Goal: Check status: Check status

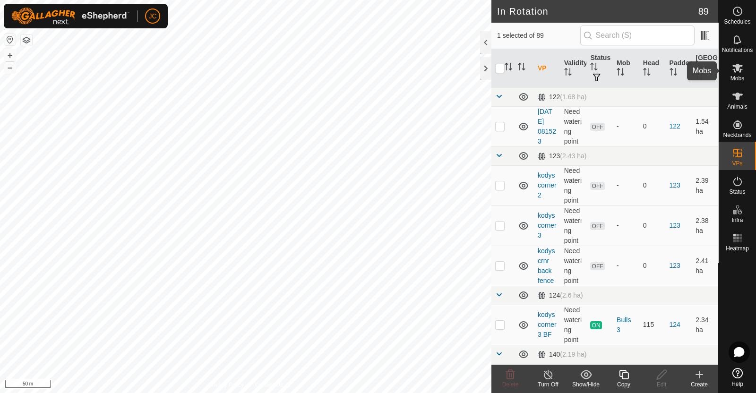
click at [733, 70] on icon at bounding box center [737, 67] width 11 height 11
click at [544, 381] on div "Turn Off" at bounding box center [548, 385] width 38 height 9
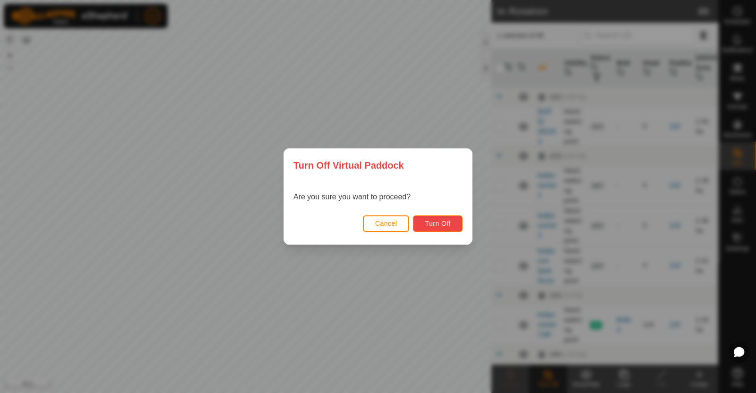
click at [433, 226] on span "Turn Off" at bounding box center [438, 224] width 26 height 8
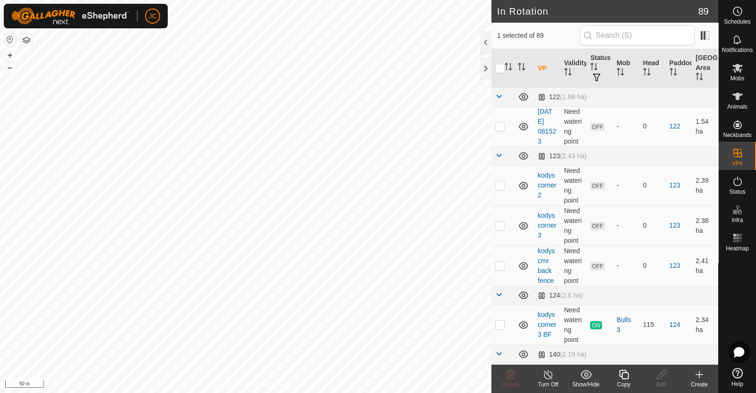
checkbox input "true"
checkbox input "false"
checkbox input "true"
click at [544, 374] on icon at bounding box center [549, 374] width 12 height 11
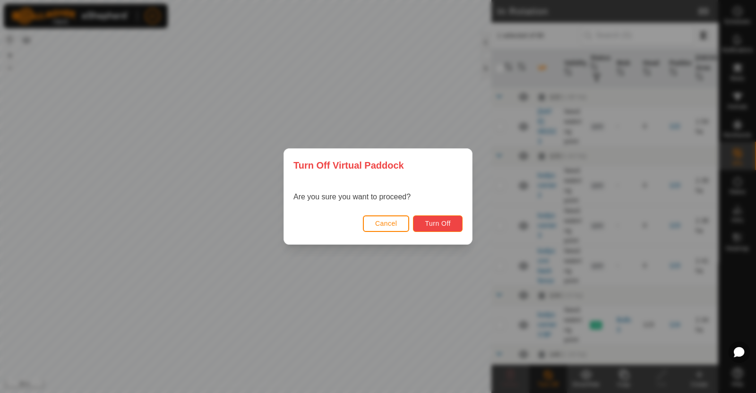
click at [457, 218] on button "Turn Off" at bounding box center [438, 224] width 50 height 17
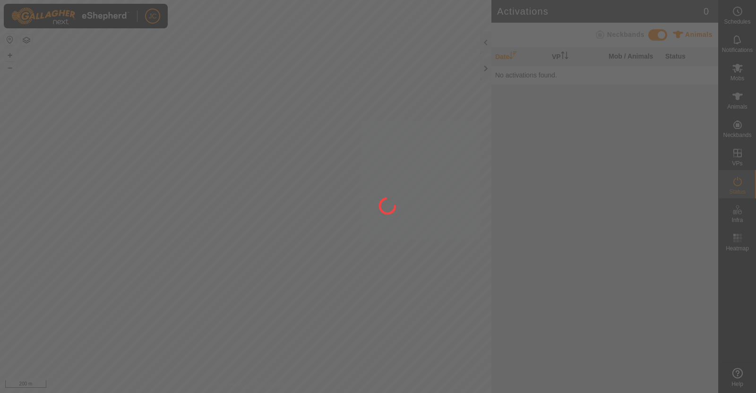
click at [402, 254] on div at bounding box center [378, 196] width 756 height 393
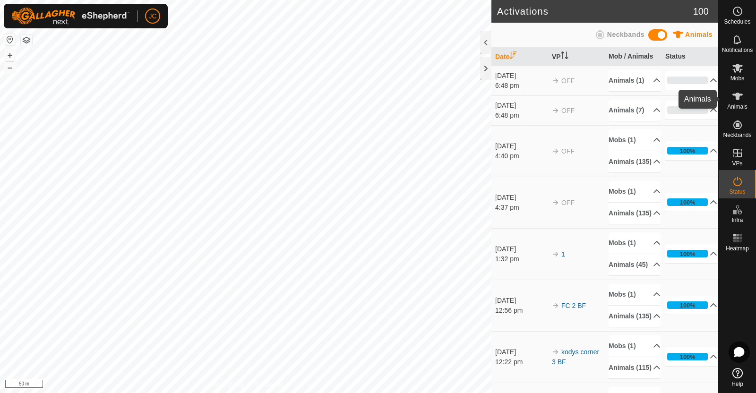
click at [747, 110] on div "Animals" at bounding box center [737, 99] width 37 height 28
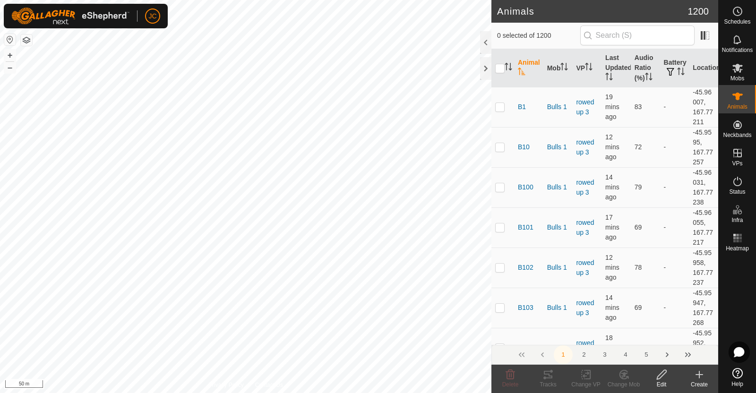
click at [612, 60] on th "Last Updated" at bounding box center [616, 68] width 29 height 38
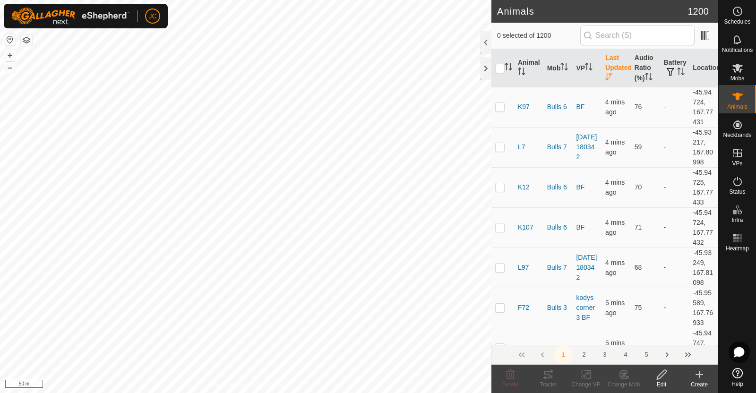
click at [608, 64] on th "Last Updated" at bounding box center [616, 68] width 29 height 38
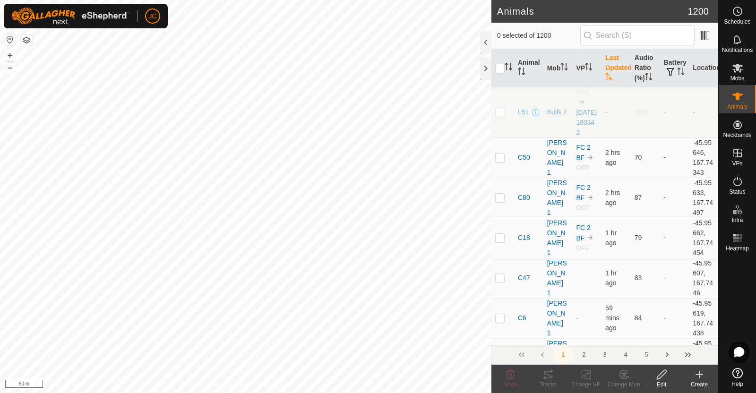
click at [612, 66] on th "Last Updated" at bounding box center [616, 68] width 29 height 38
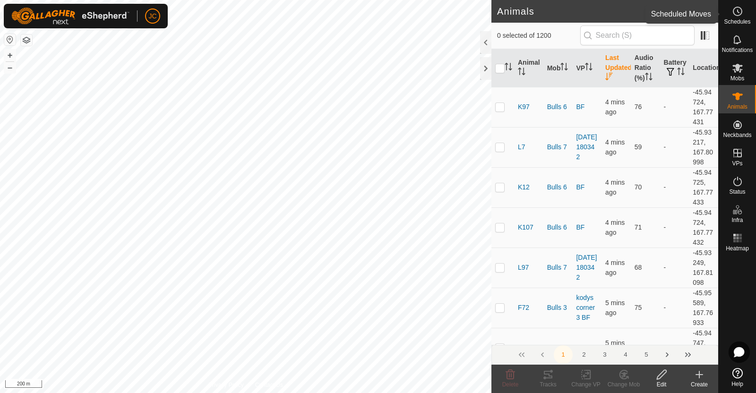
click at [742, 19] on span "Schedules" at bounding box center [737, 22] width 26 height 6
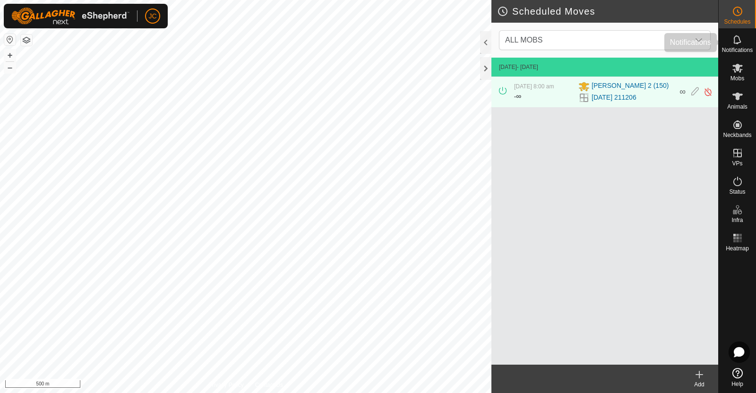
click at [741, 35] on icon at bounding box center [737, 39] width 11 height 11
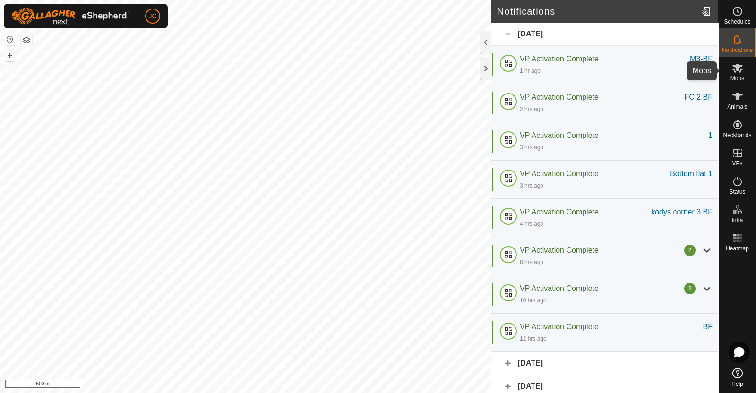
click at [737, 64] on icon at bounding box center [738, 68] width 10 height 9
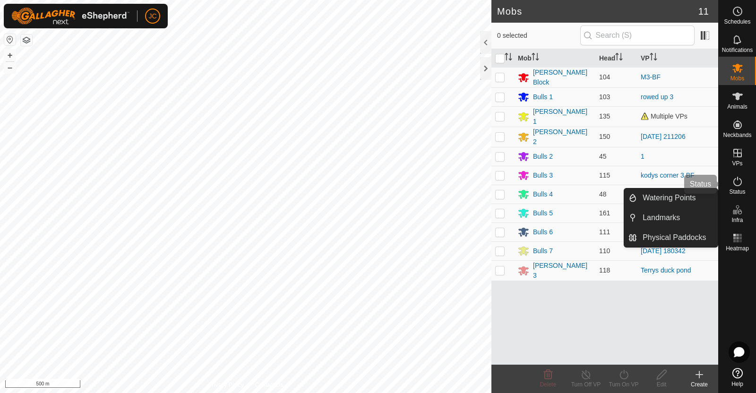
click at [744, 181] on es-activation-svg-icon at bounding box center [737, 181] width 17 height 15
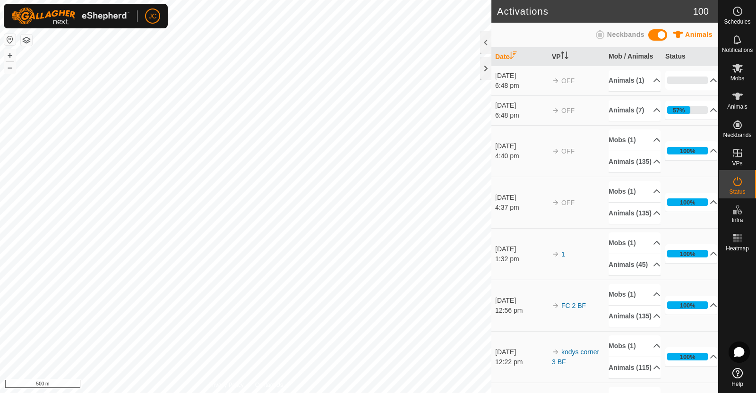
click at [493, 233] on div "Activations 100 Animals Neckbands Date VP Mob / Animals Status 21 Aug 2025 6:48…" at bounding box center [359, 196] width 718 height 393
click at [737, 14] on icon at bounding box center [737, 11] width 11 height 11
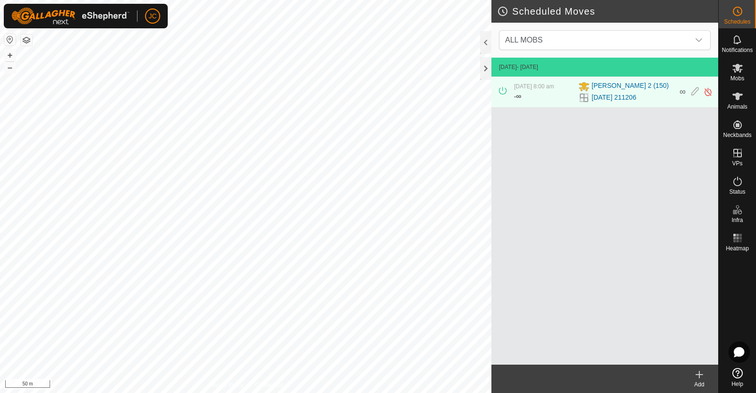
click at [604, 96] on link "[DATE] 211206" at bounding box center [614, 98] width 45 height 10
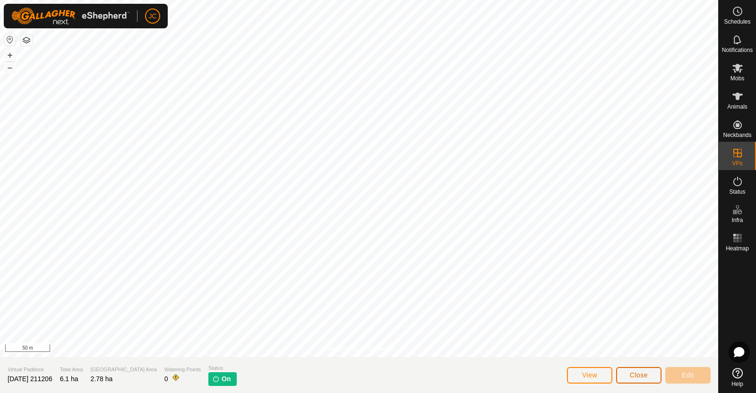
click at [631, 374] on span "Close" at bounding box center [639, 376] width 18 height 8
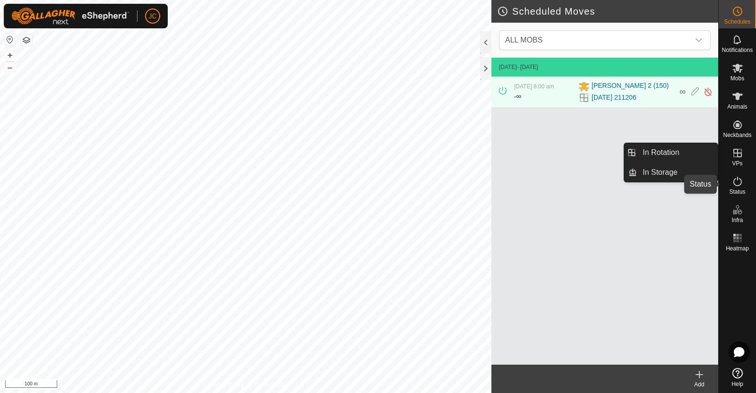
click at [745, 182] on es-activation-svg-icon at bounding box center [737, 181] width 17 height 15
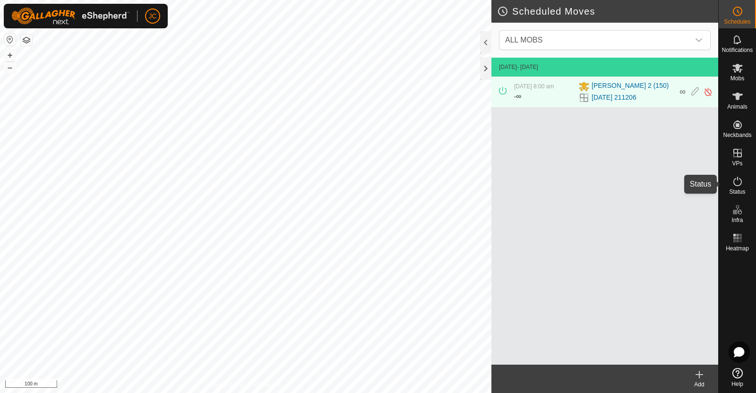
click at [747, 182] on div "Status" at bounding box center [737, 184] width 37 height 28
